Goal: Check status: Check status

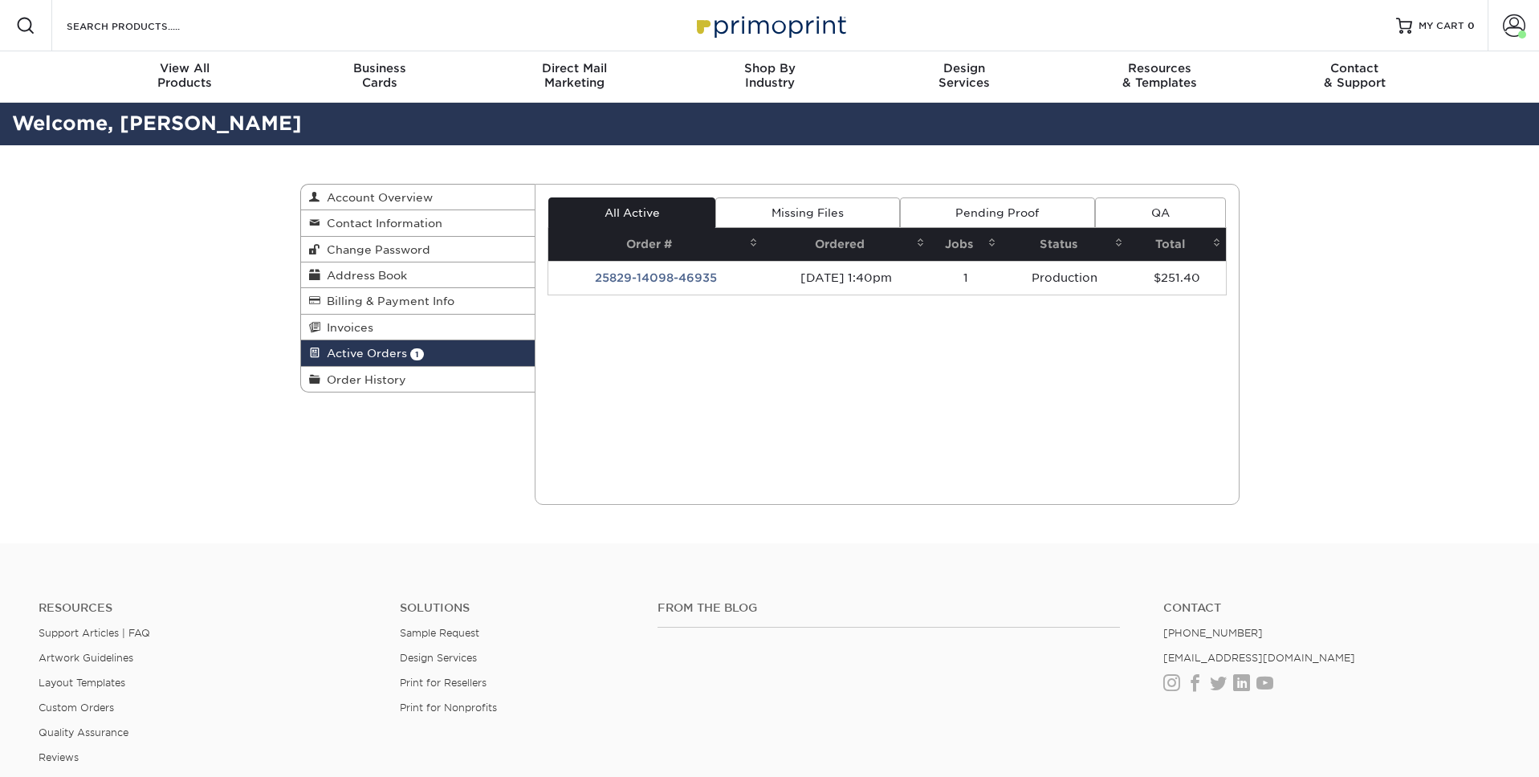
click at [757, 14] on img at bounding box center [769, 25] width 161 height 35
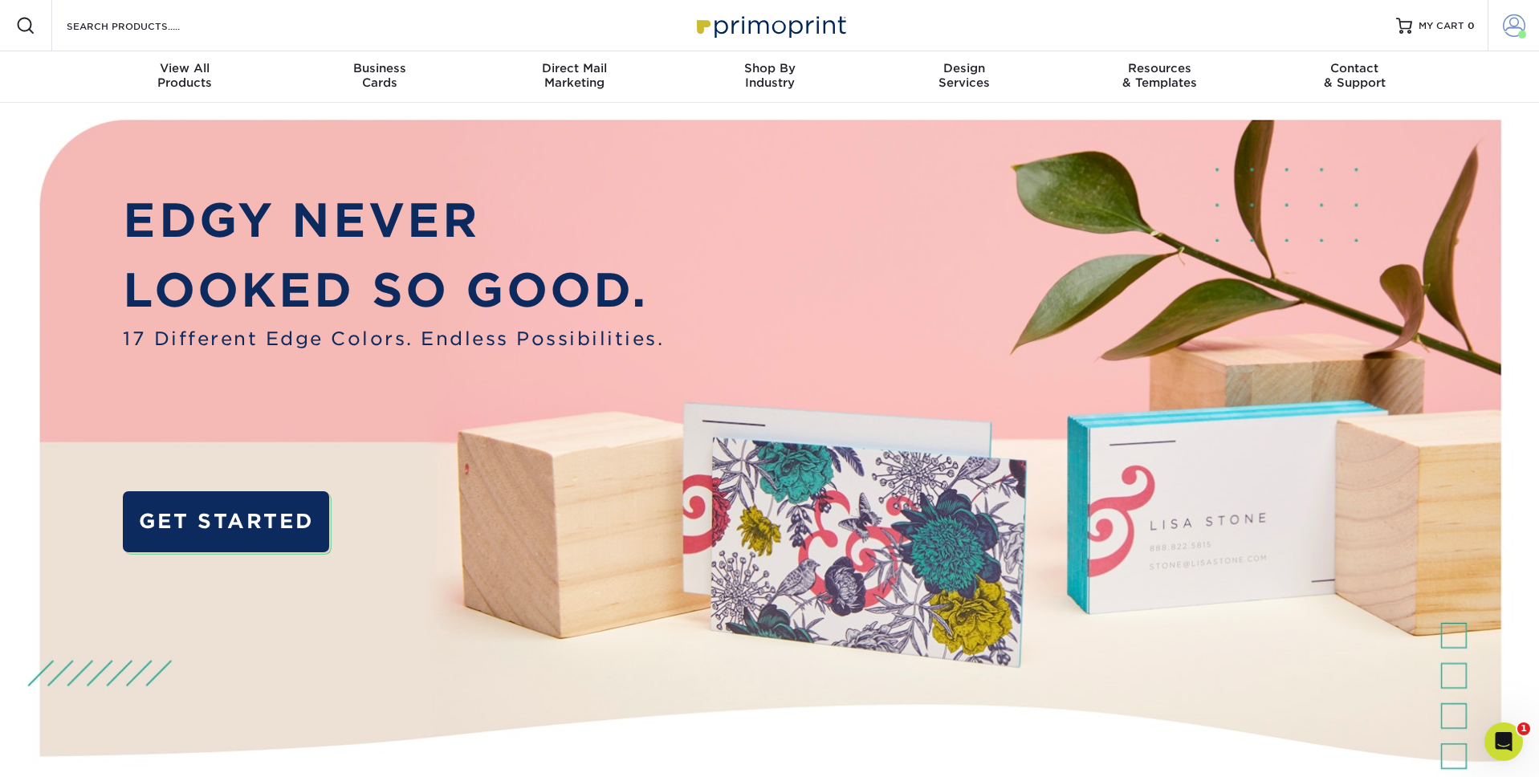
click at [1510, 24] on span at bounding box center [1513, 25] width 22 height 22
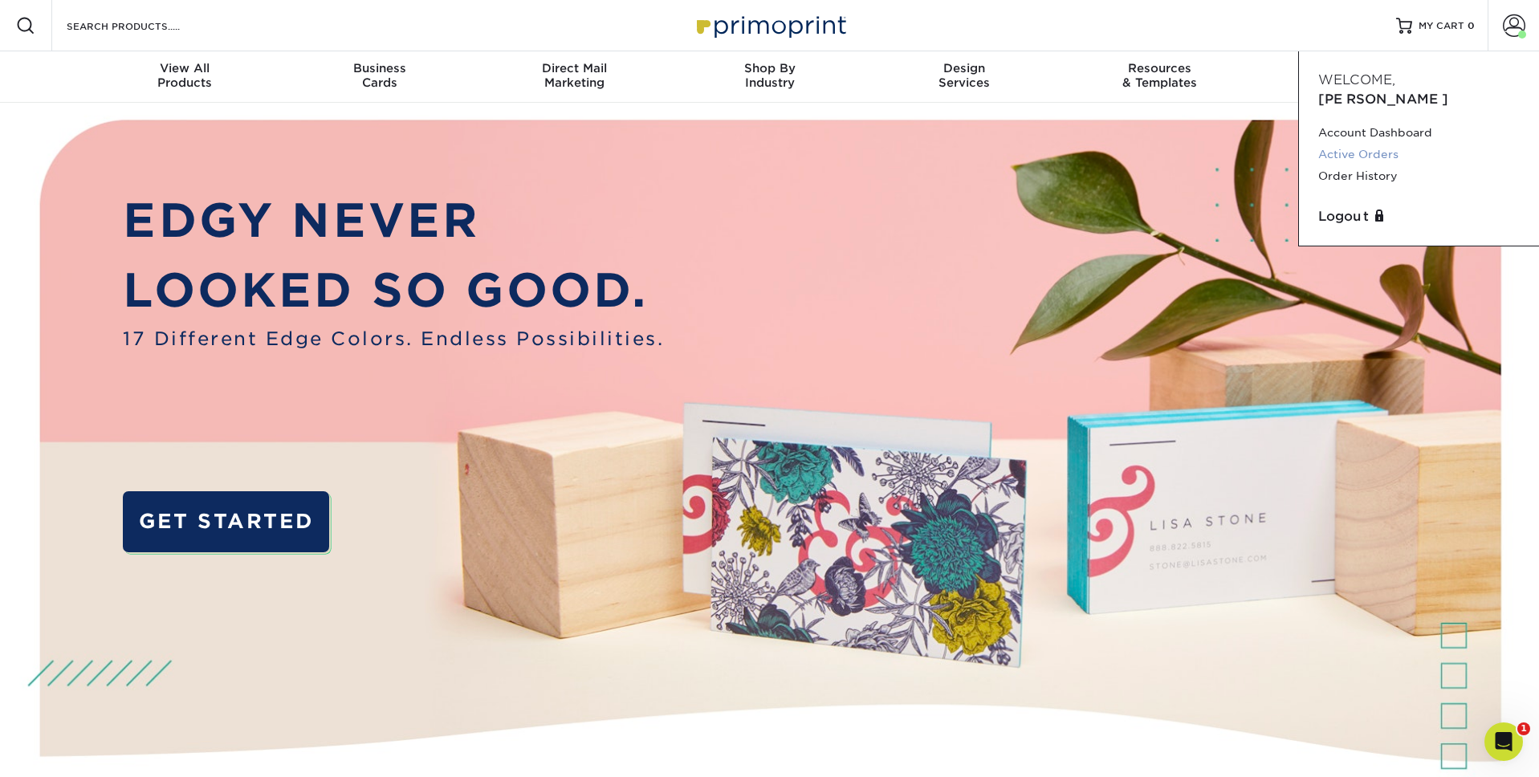
click at [1380, 144] on link "Active Orders" at bounding box center [1418, 155] width 201 height 22
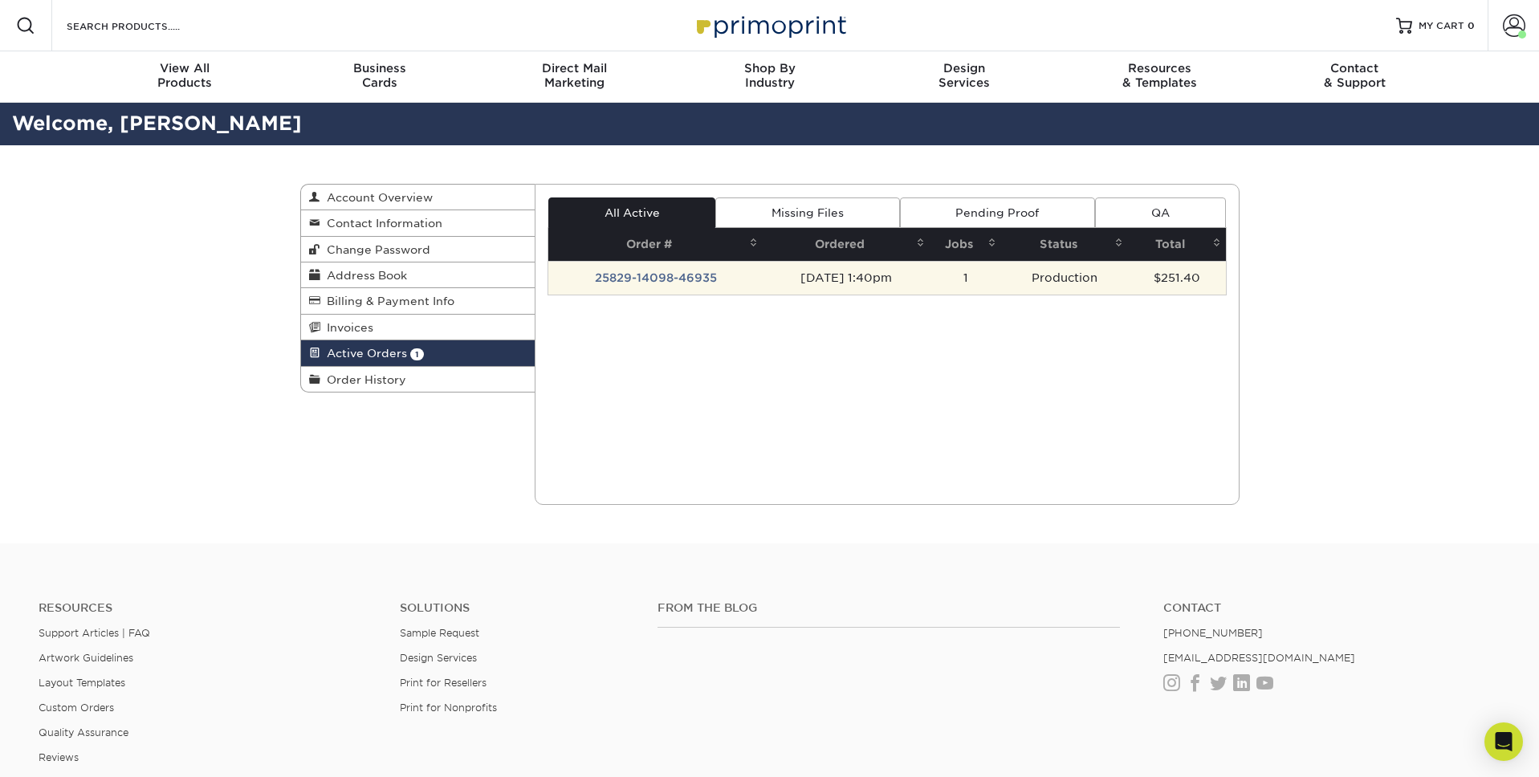
click at [663, 276] on td "25829-14098-46935" at bounding box center [655, 278] width 214 height 34
